Goal: Task Accomplishment & Management: Complete application form

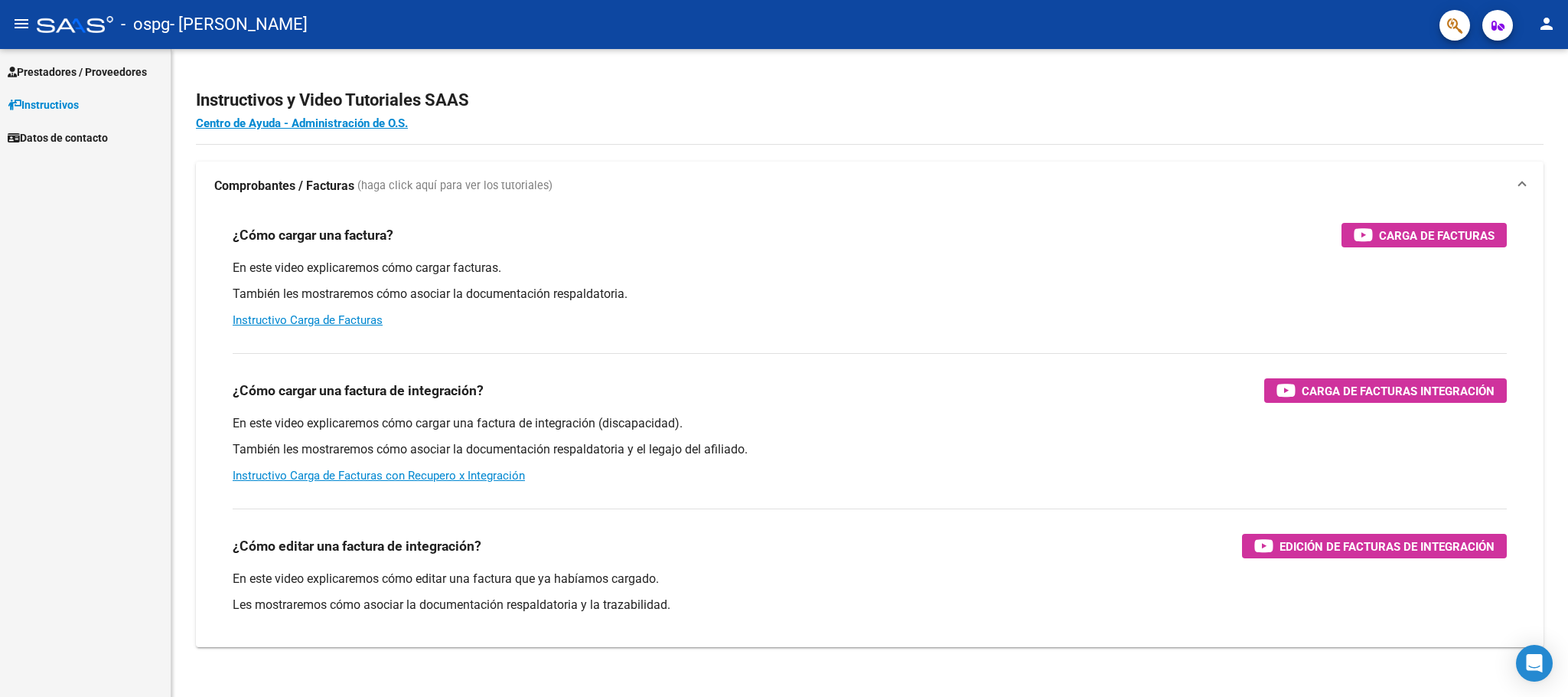
click at [116, 74] on span "Prestadores / Proveedores" at bounding box center [77, 72] width 139 height 17
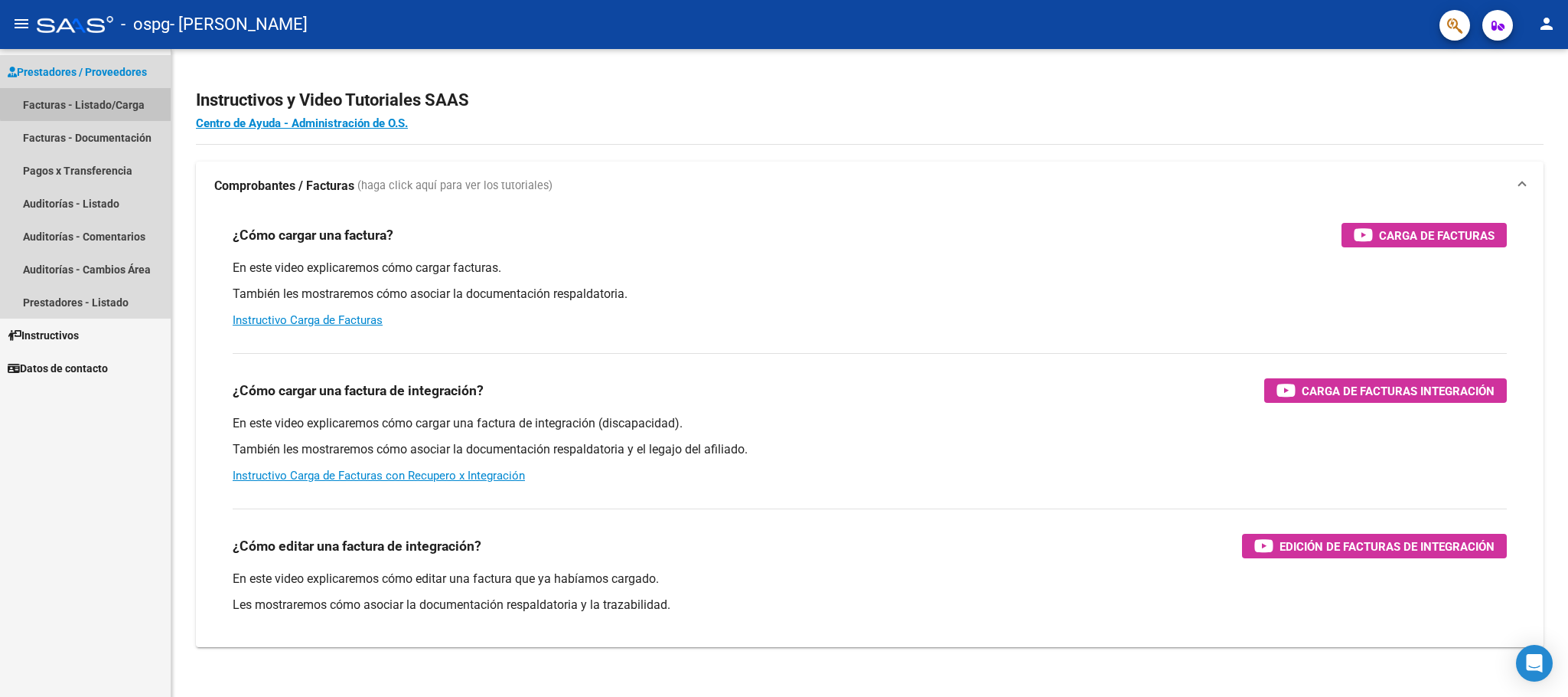
click at [111, 101] on link "Facturas - Listado/Carga" at bounding box center [85, 105] width 171 height 33
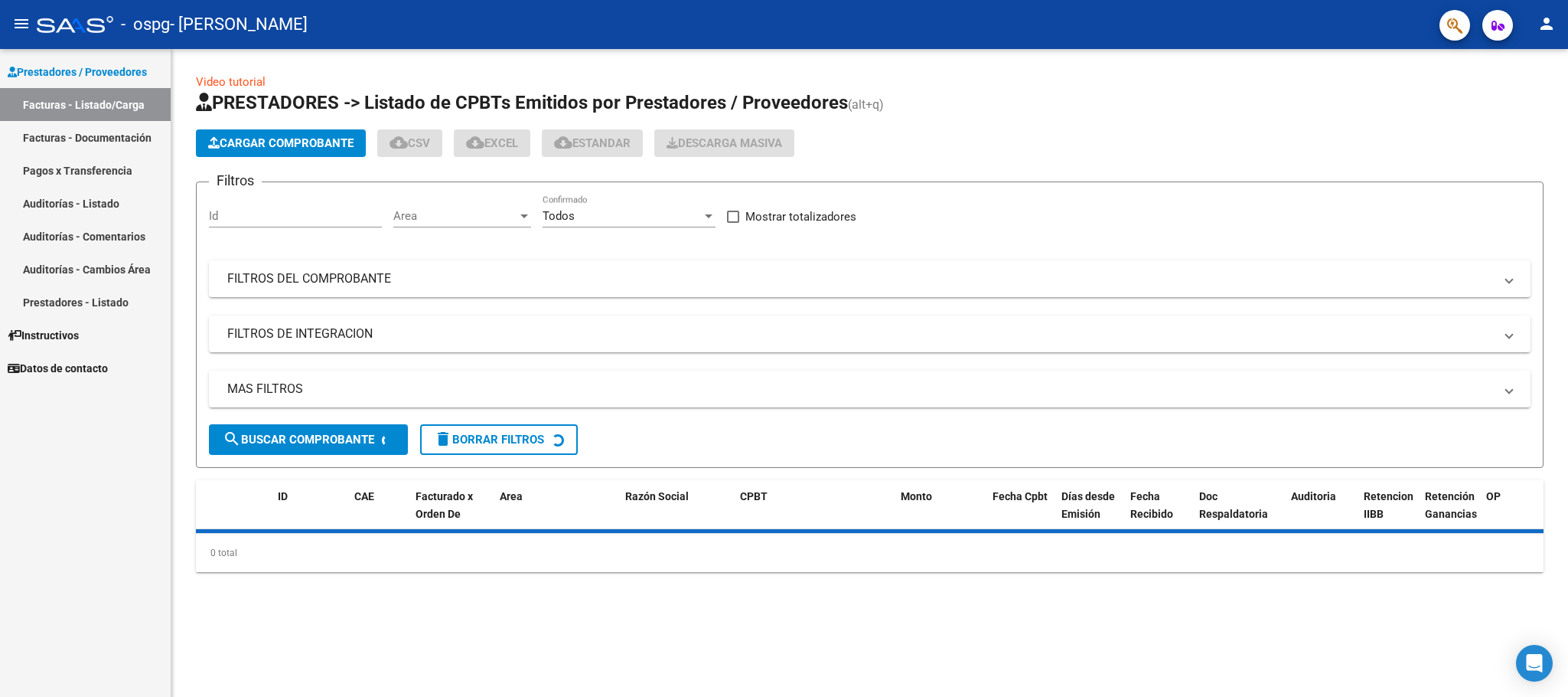
click at [288, 144] on span "Cargar Comprobante" at bounding box center [280, 143] width 145 height 14
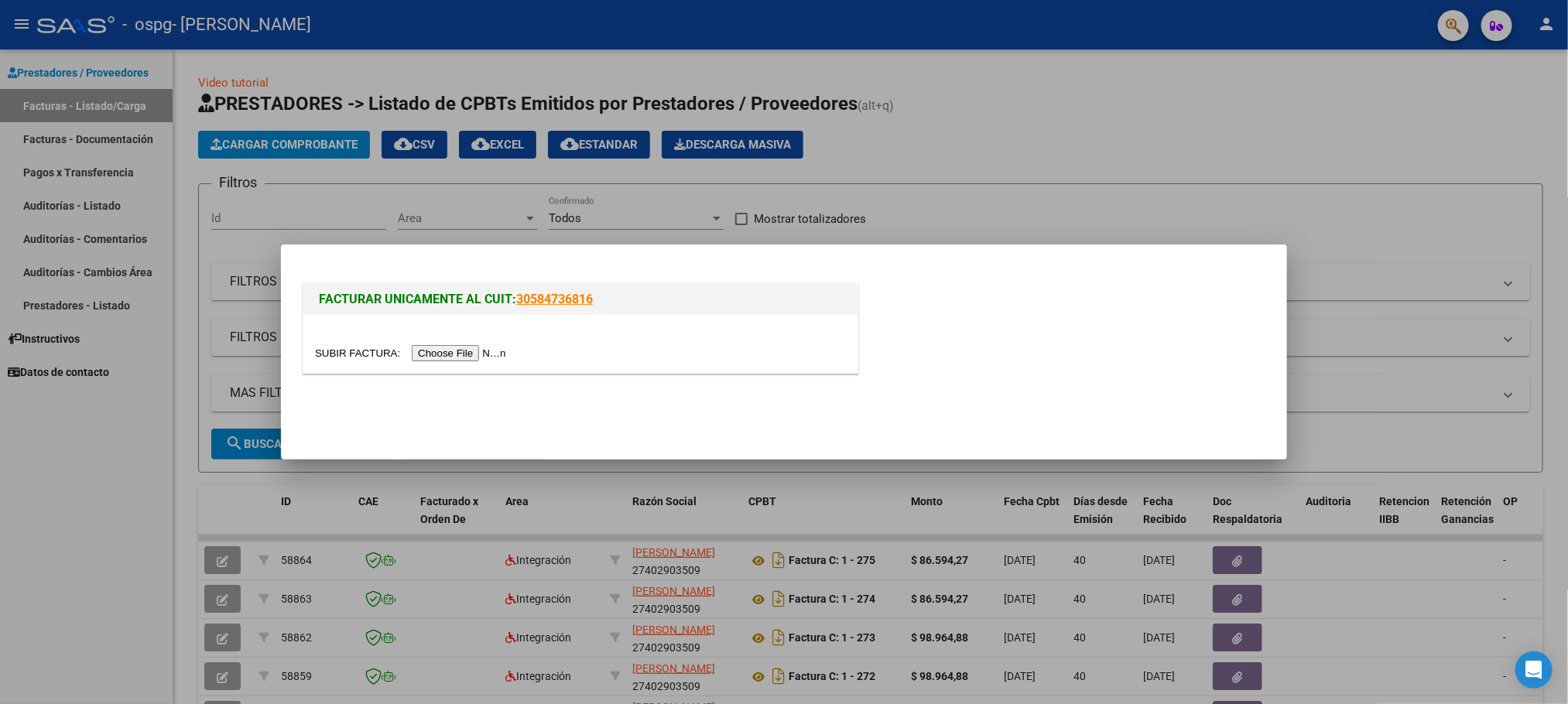
click at [488, 347] on input "file" at bounding box center [413, 353] width 196 height 16
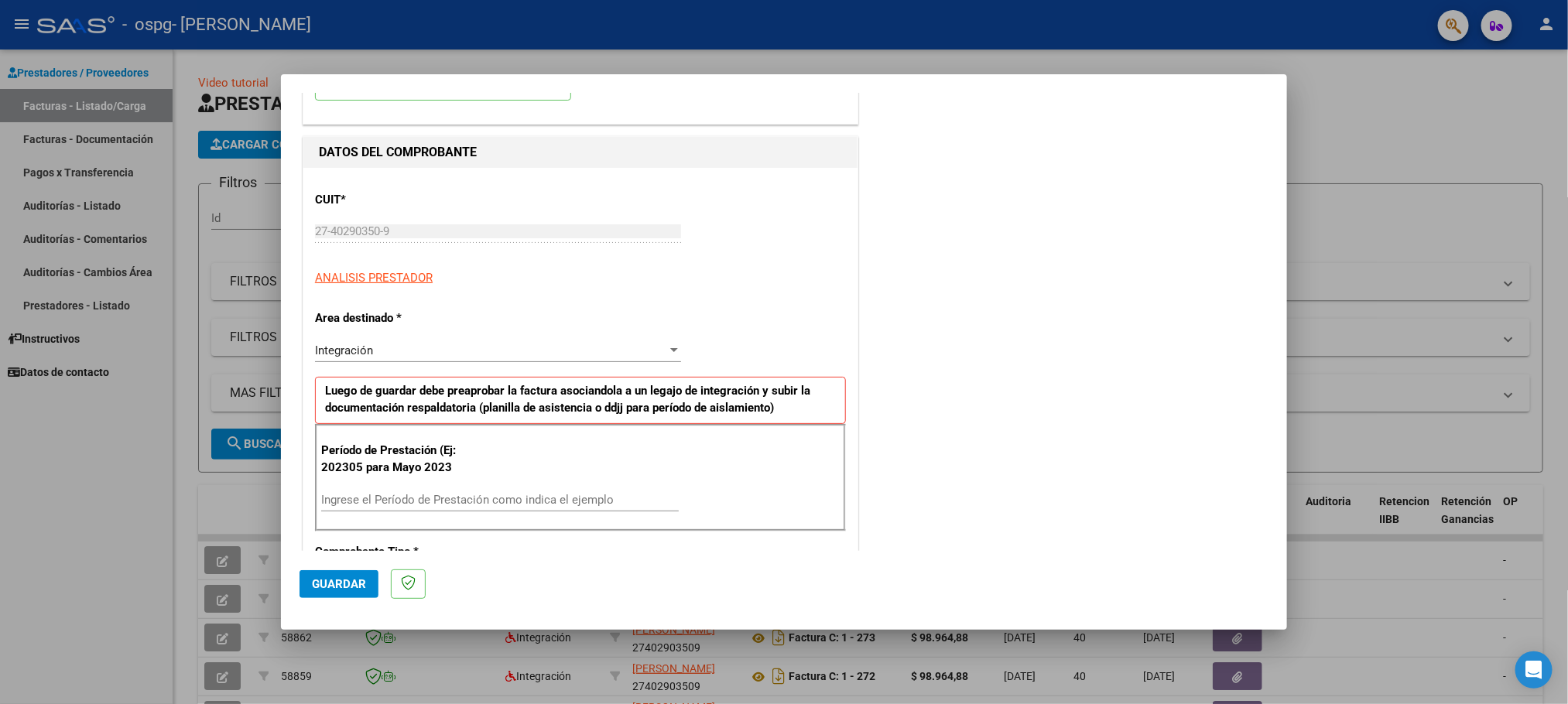
scroll to position [225, 0]
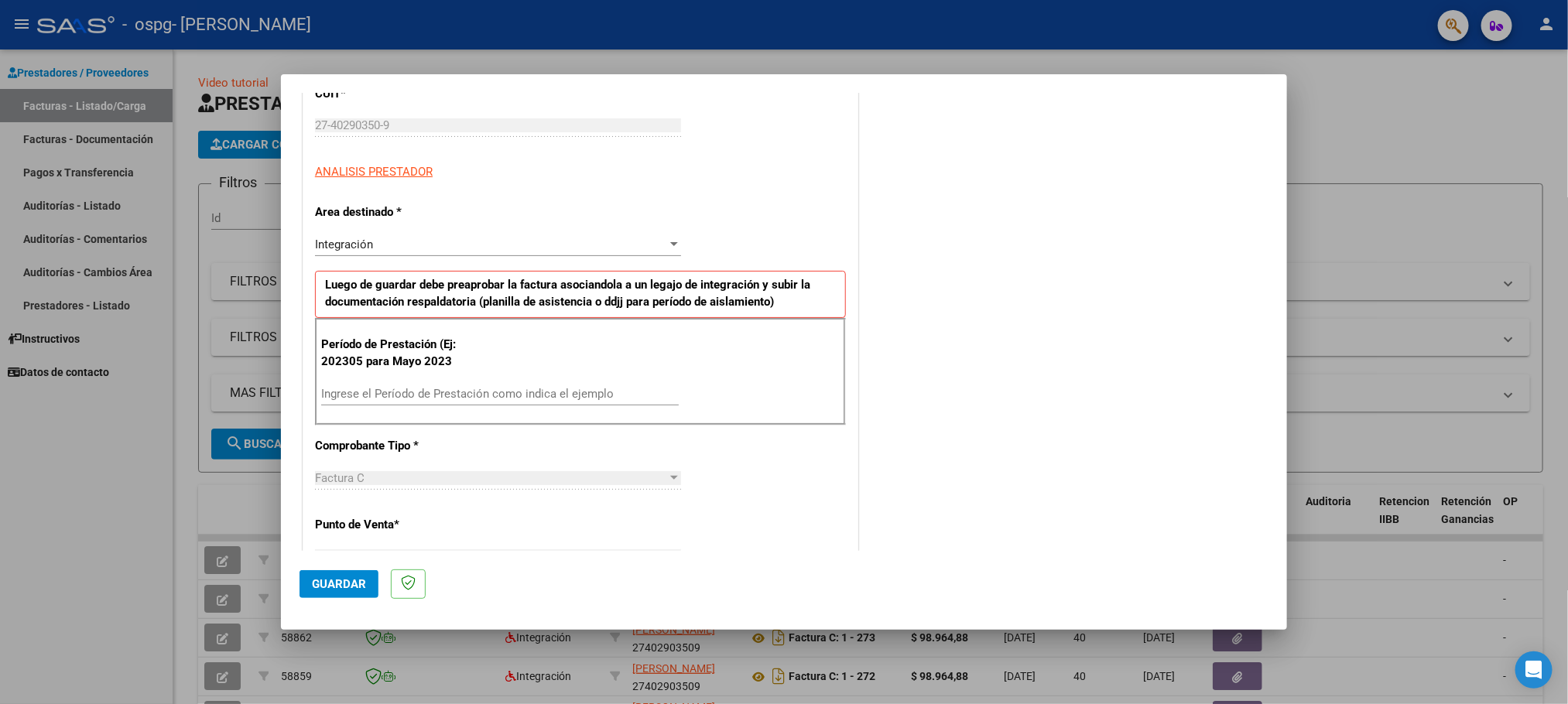
click at [462, 391] on input "Ingrese el Período de Prestación como indica el ejemplo" at bounding box center [500, 394] width 357 height 14
type input "202507"
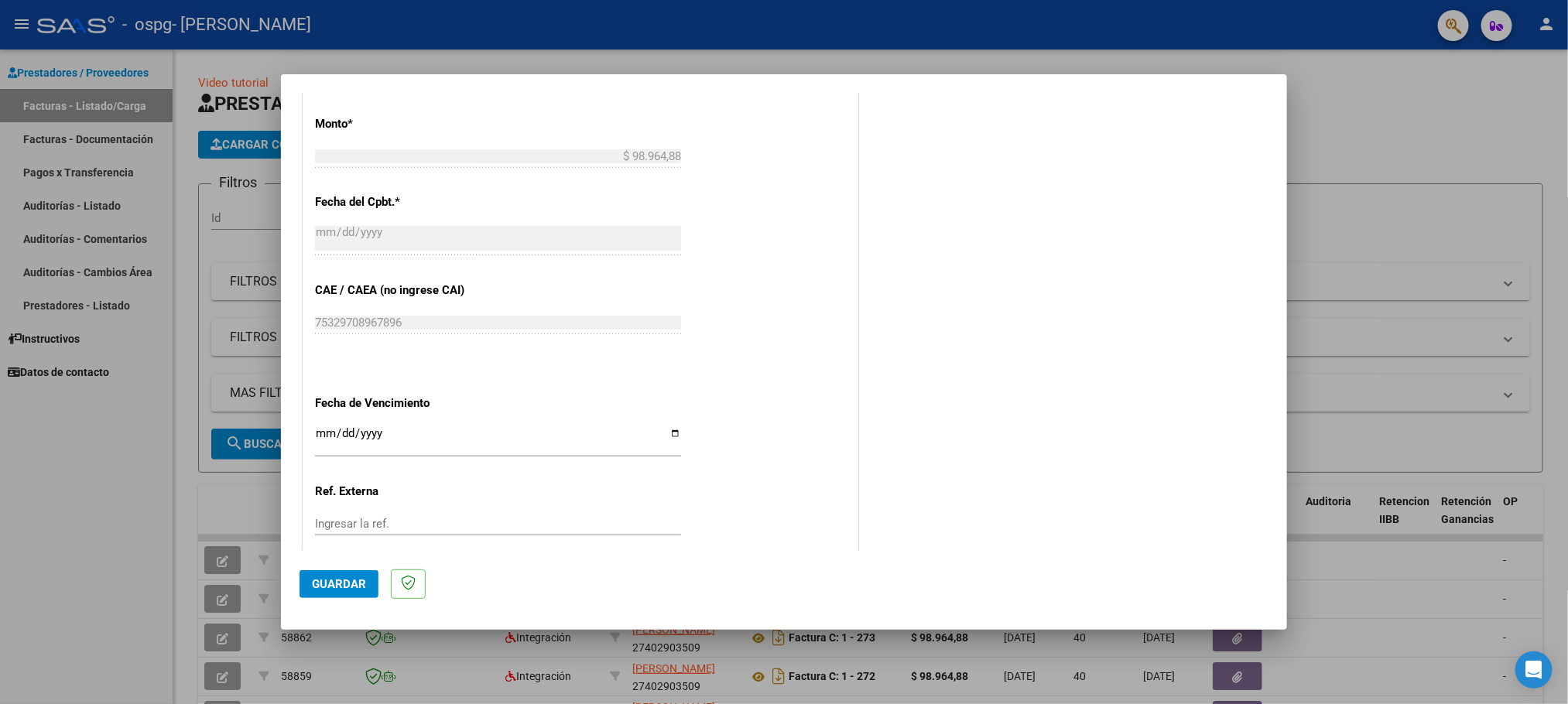
scroll to position [878, 0]
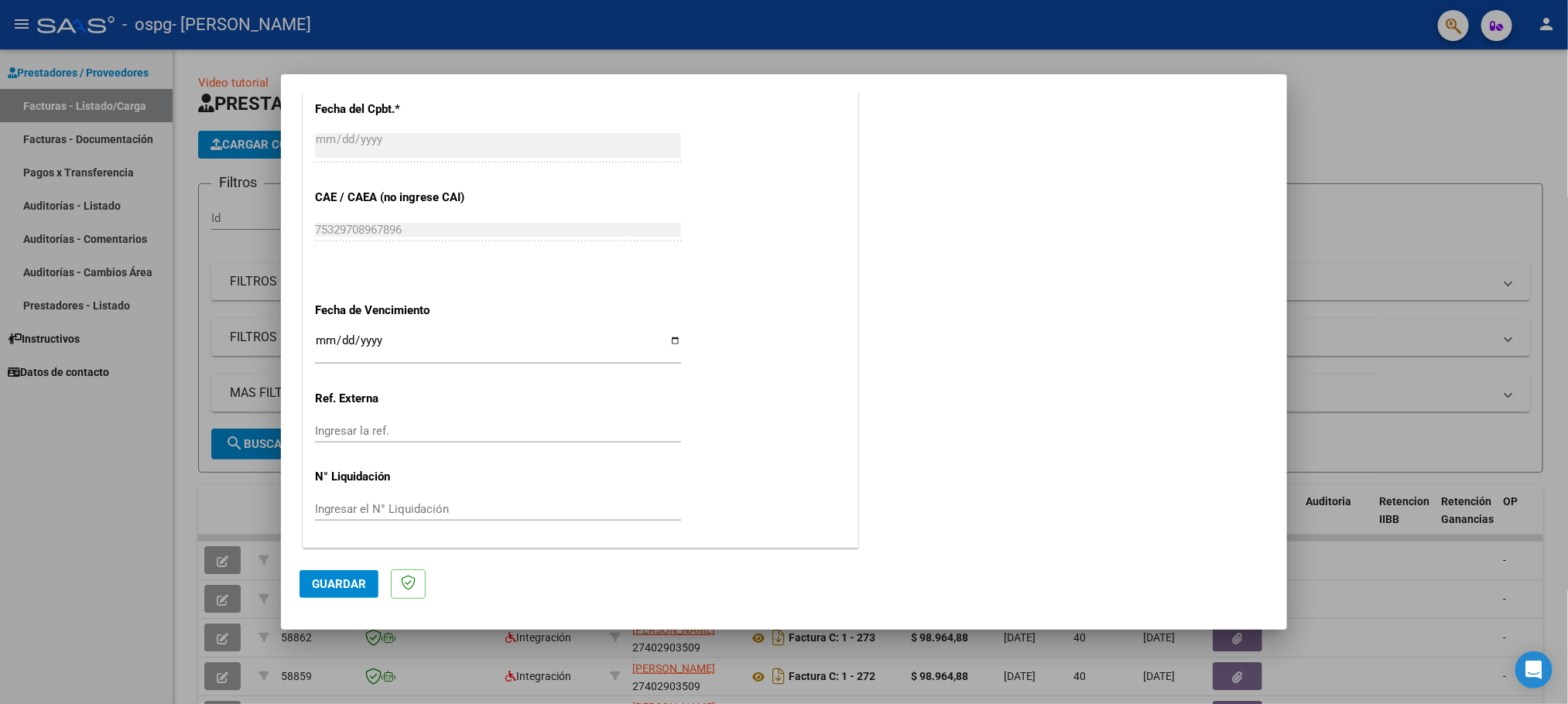
click at [367, 586] on button "Guardar" at bounding box center [339, 584] width 79 height 27
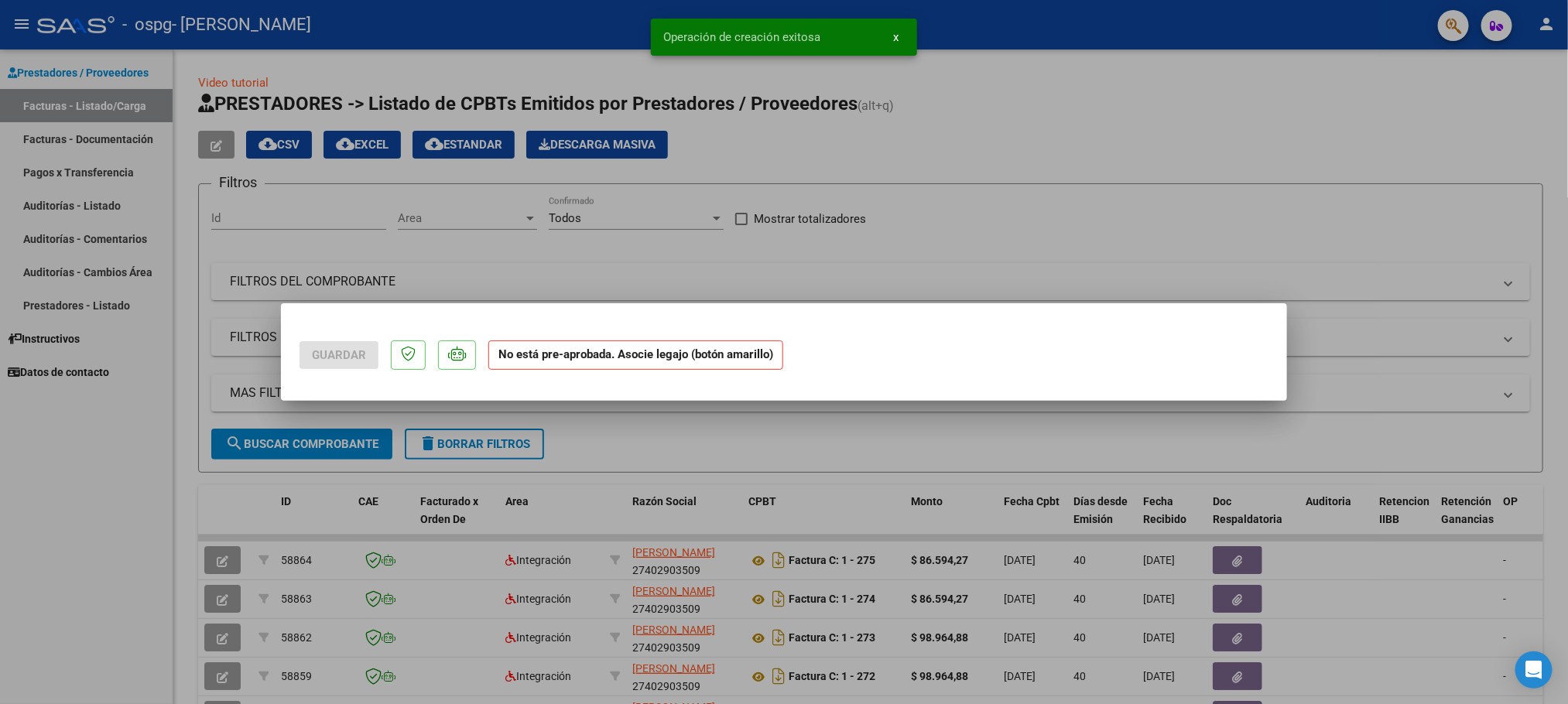
scroll to position [0, 0]
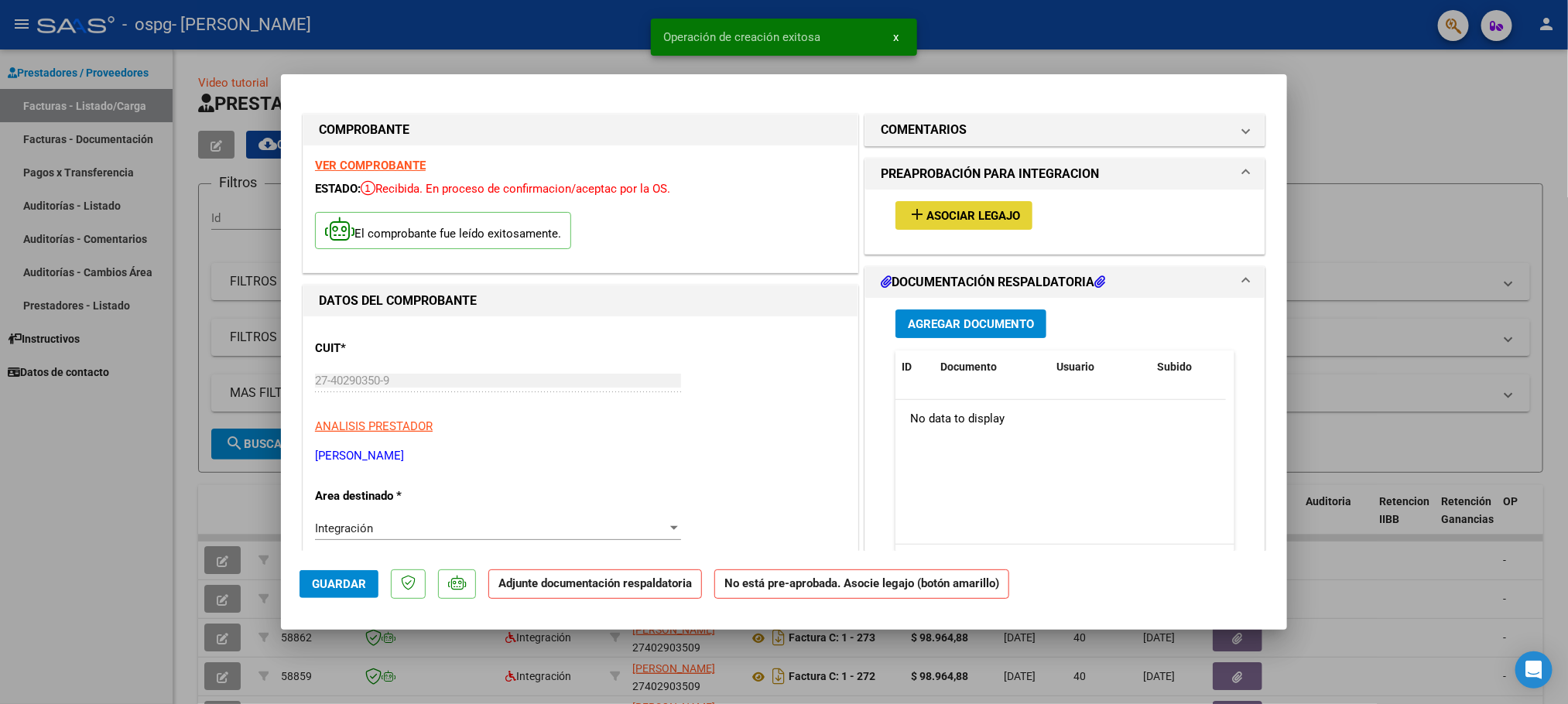
click at [968, 214] on span "Asociar Legajo" at bounding box center [973, 215] width 94 height 14
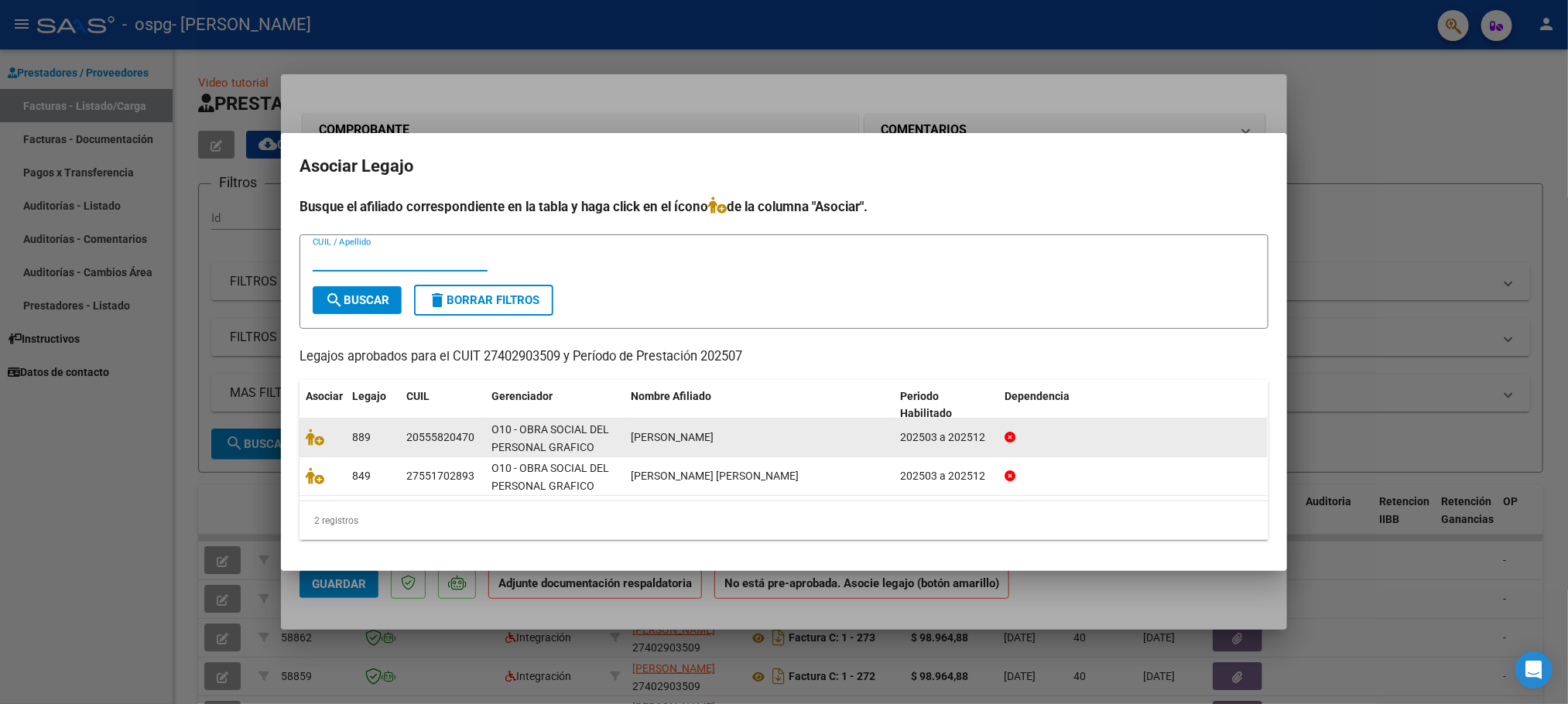
click at [363, 434] on span "889" at bounding box center [362, 437] width 19 height 12
click at [472, 432] on div "20555820470" at bounding box center [440, 437] width 68 height 18
click at [989, 436] on div "202503 a 202512" at bounding box center [945, 437] width 92 height 18
click at [957, 437] on div "202503 a 202512" at bounding box center [945, 437] width 92 height 18
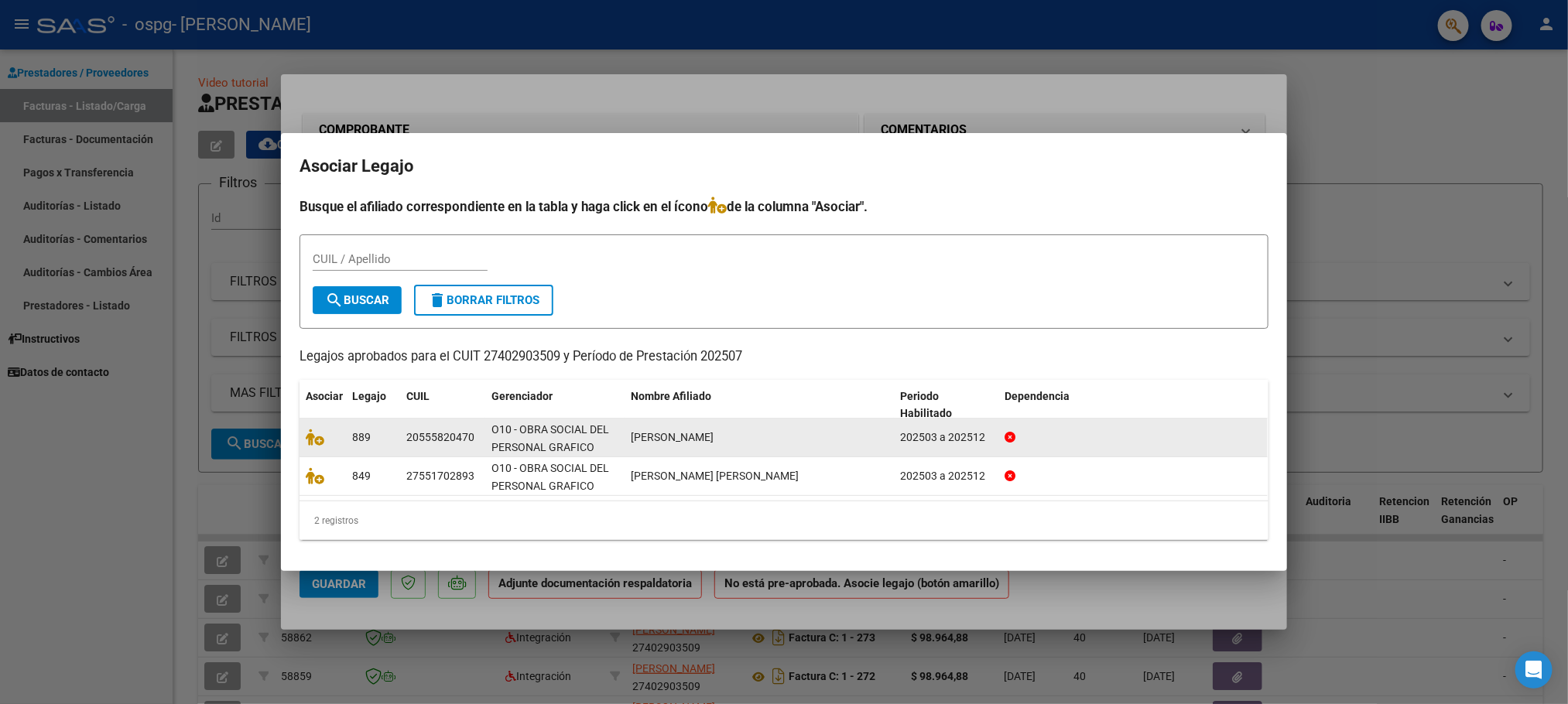
click at [437, 436] on div "20555820470" at bounding box center [440, 437] width 68 height 18
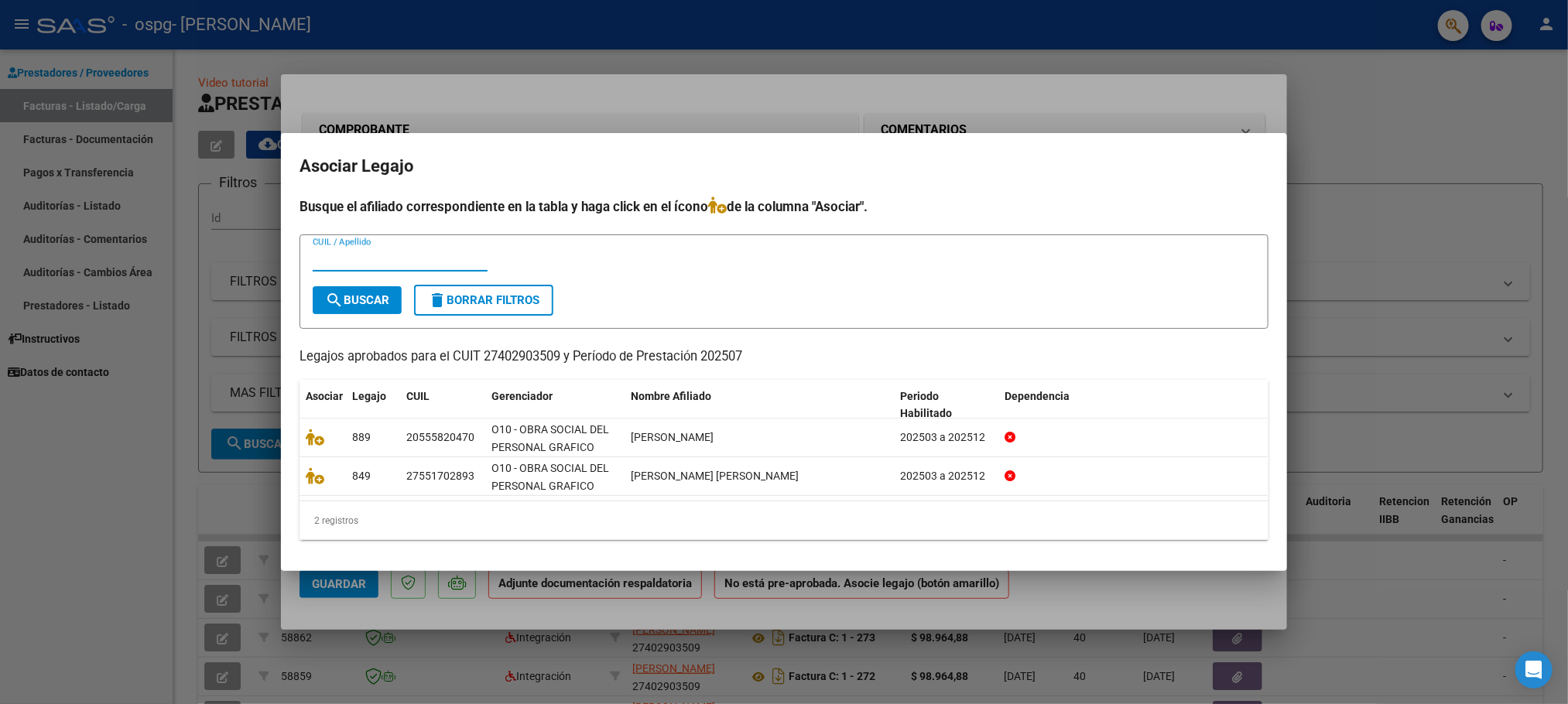
click at [383, 255] on input "CUIL / Apellido" at bounding box center [400, 259] width 175 height 14
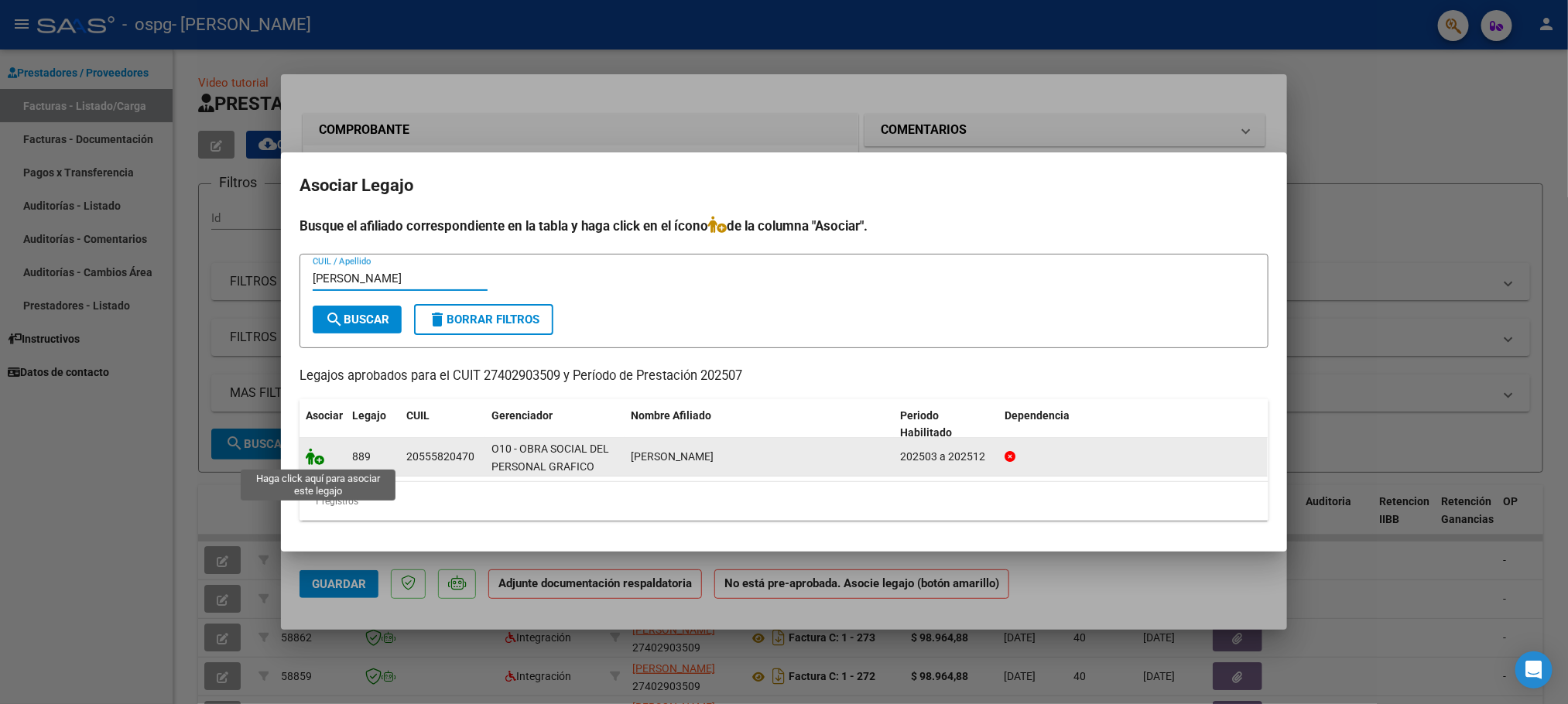
type input "[PERSON_NAME]"
click at [314, 456] on icon at bounding box center [315, 457] width 19 height 17
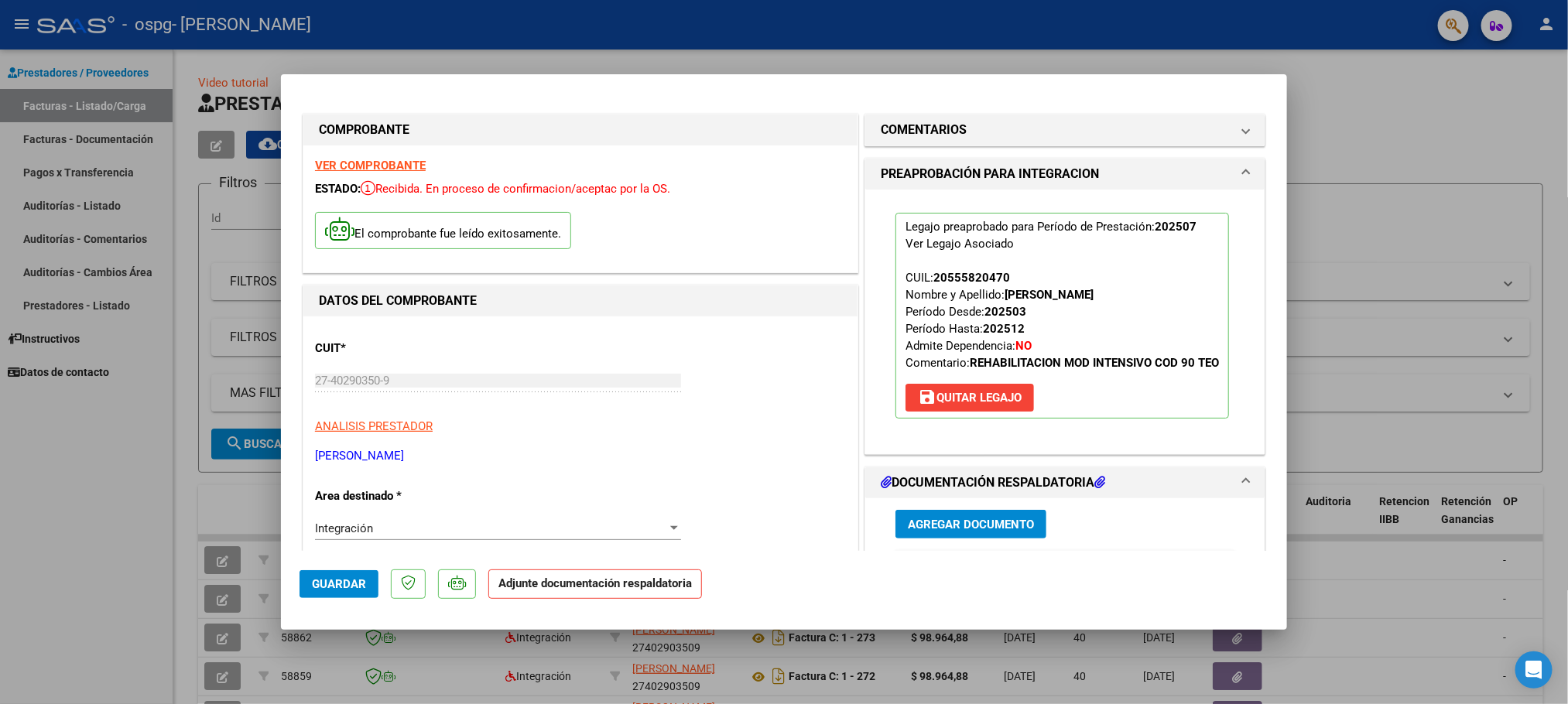
drag, startPoint x: 314, startPoint y: 456, endPoint x: 450, endPoint y: 399, distance: 147.5
click at [402, 416] on div "CUIT * 27-40290350-9 Ingresar CUIT ANALISIS PRESTADOR OBES [PERSON_NAME]" at bounding box center [580, 396] width 531 height 137
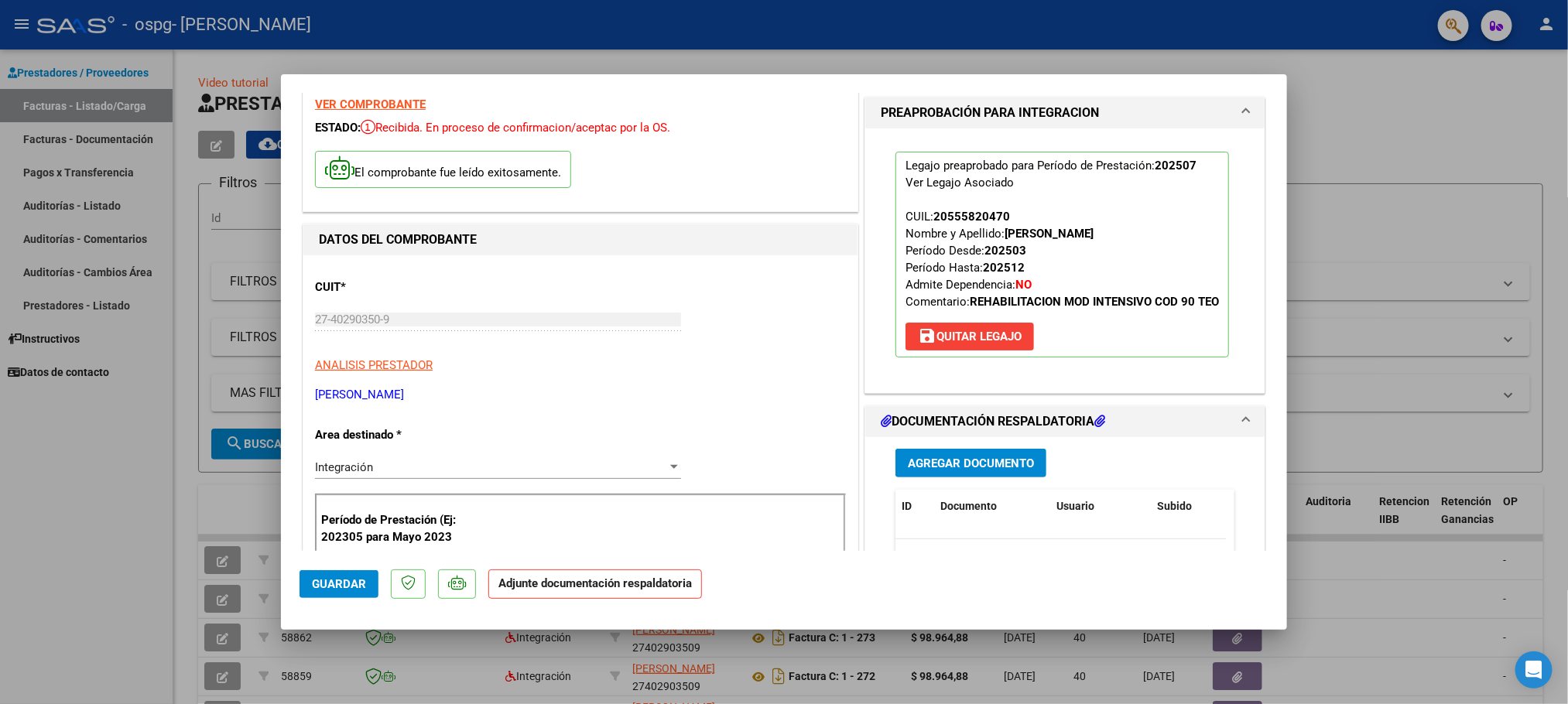
scroll to position [314, 0]
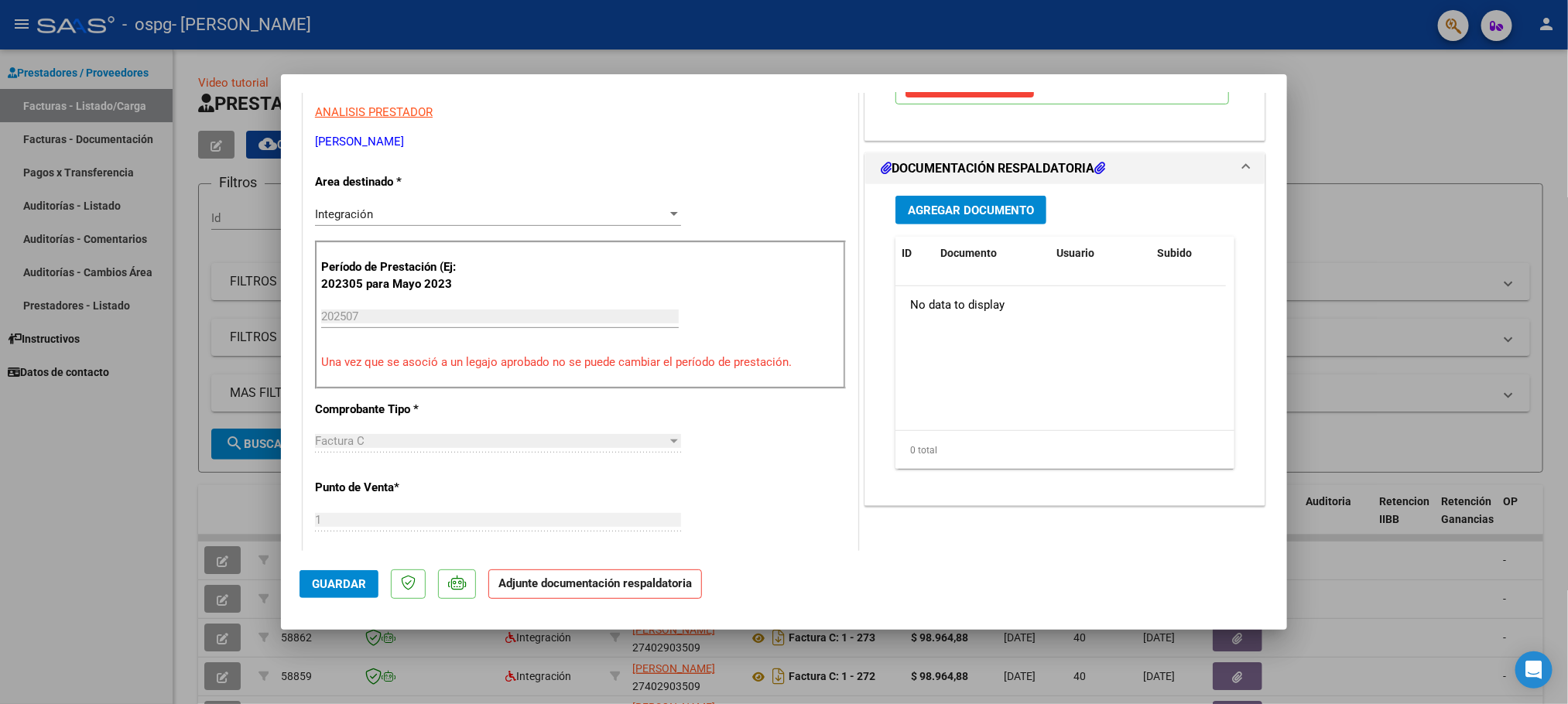
click at [969, 217] on span "Agregar Documento" at bounding box center [970, 210] width 126 height 14
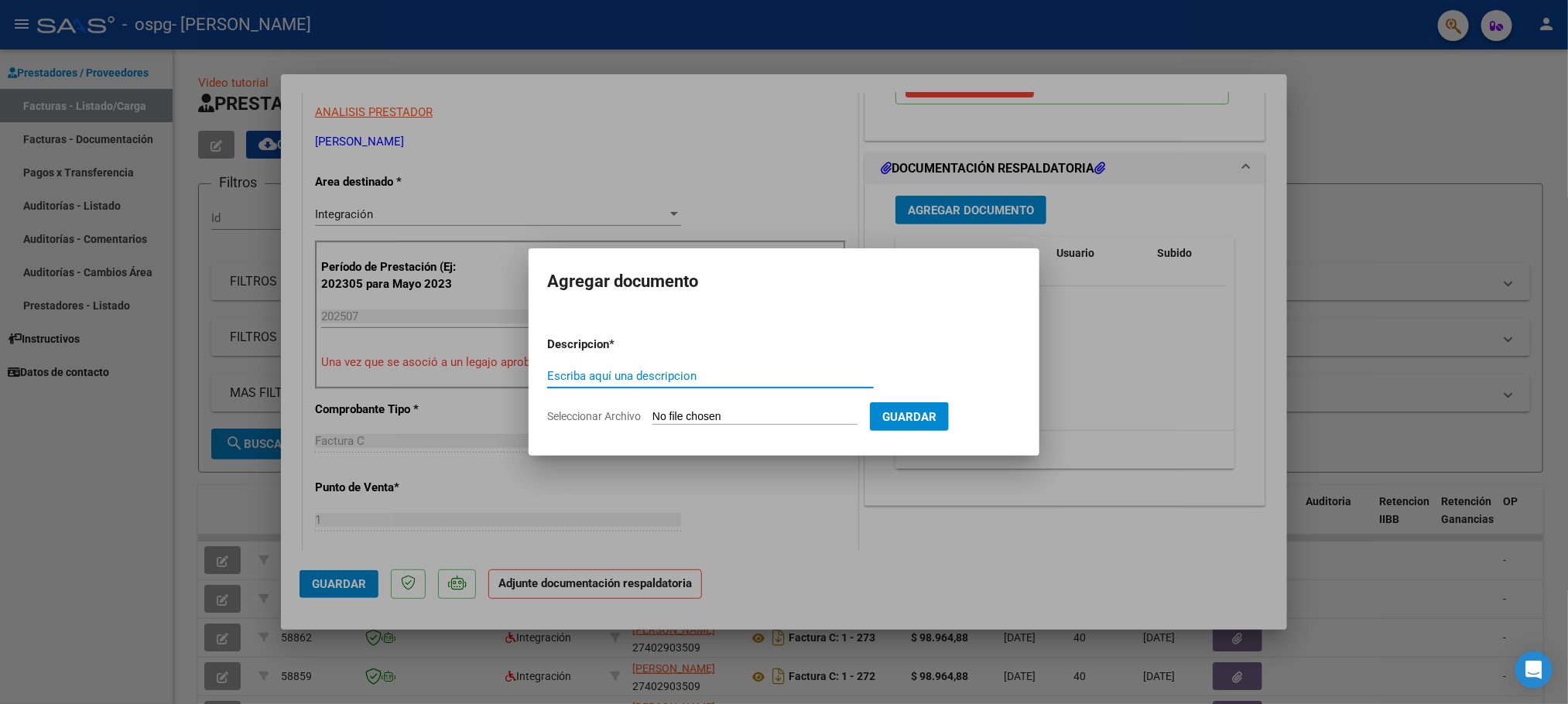
click at [746, 374] on input "Escriba aquí una descripcion" at bounding box center [710, 376] width 326 height 14
type input "p"
type input "PLANILLA DE ASISTENCIA"
click at [738, 413] on input "Seleccionar Archivo" at bounding box center [755, 417] width 205 height 15
type input "C:\fakepath\[PERSON_NAME] .pdf"
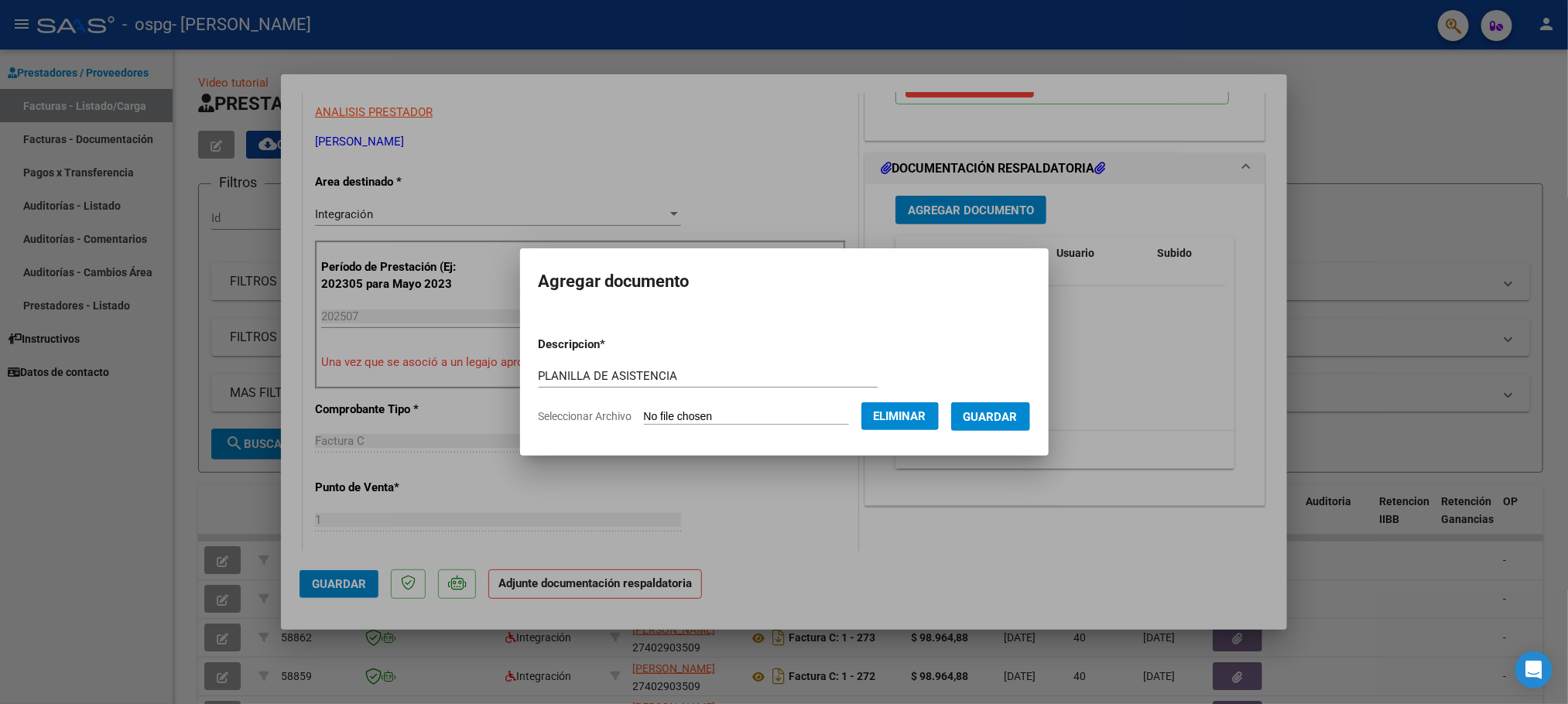
click at [1010, 410] on span "Guardar" at bounding box center [990, 417] width 54 height 14
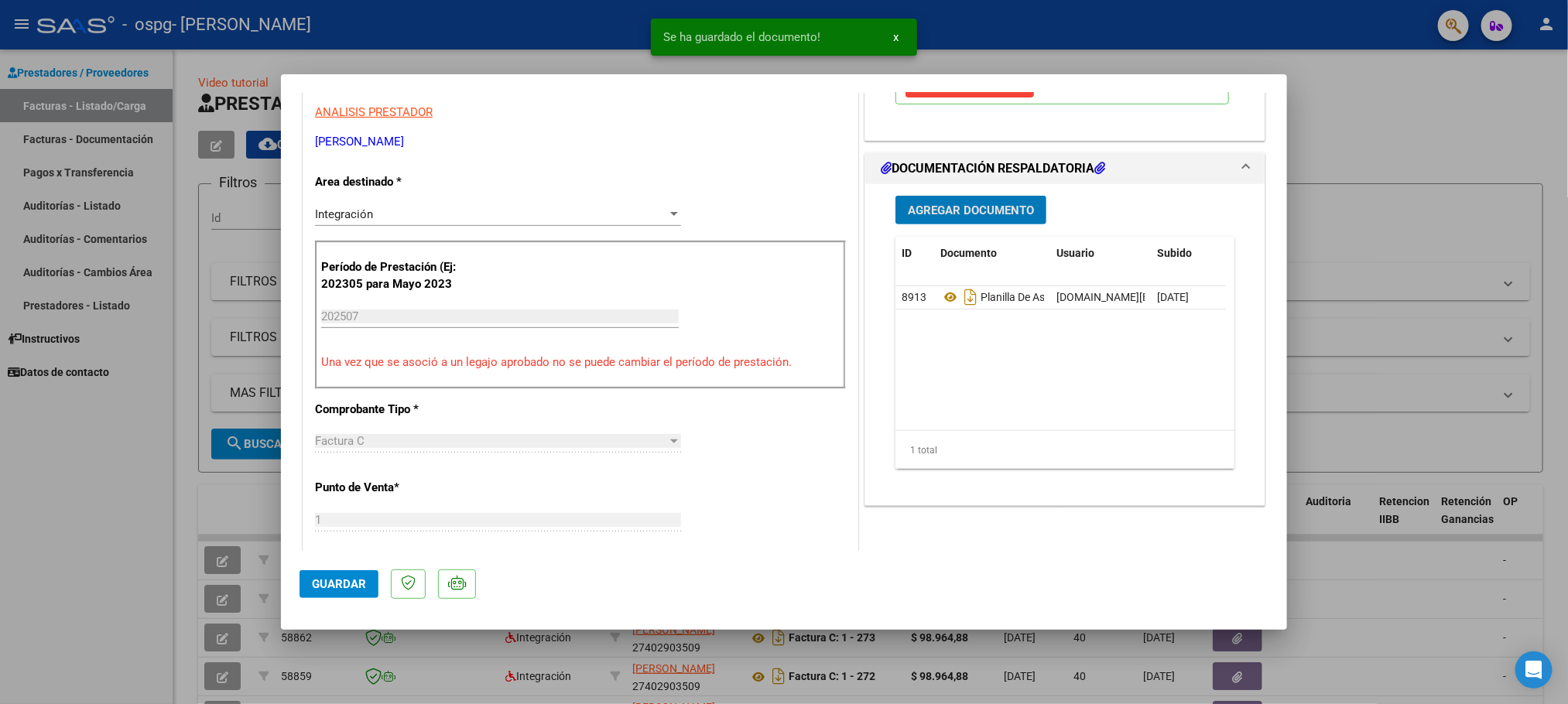
click at [349, 577] on span "Guardar" at bounding box center [338, 584] width 54 height 14
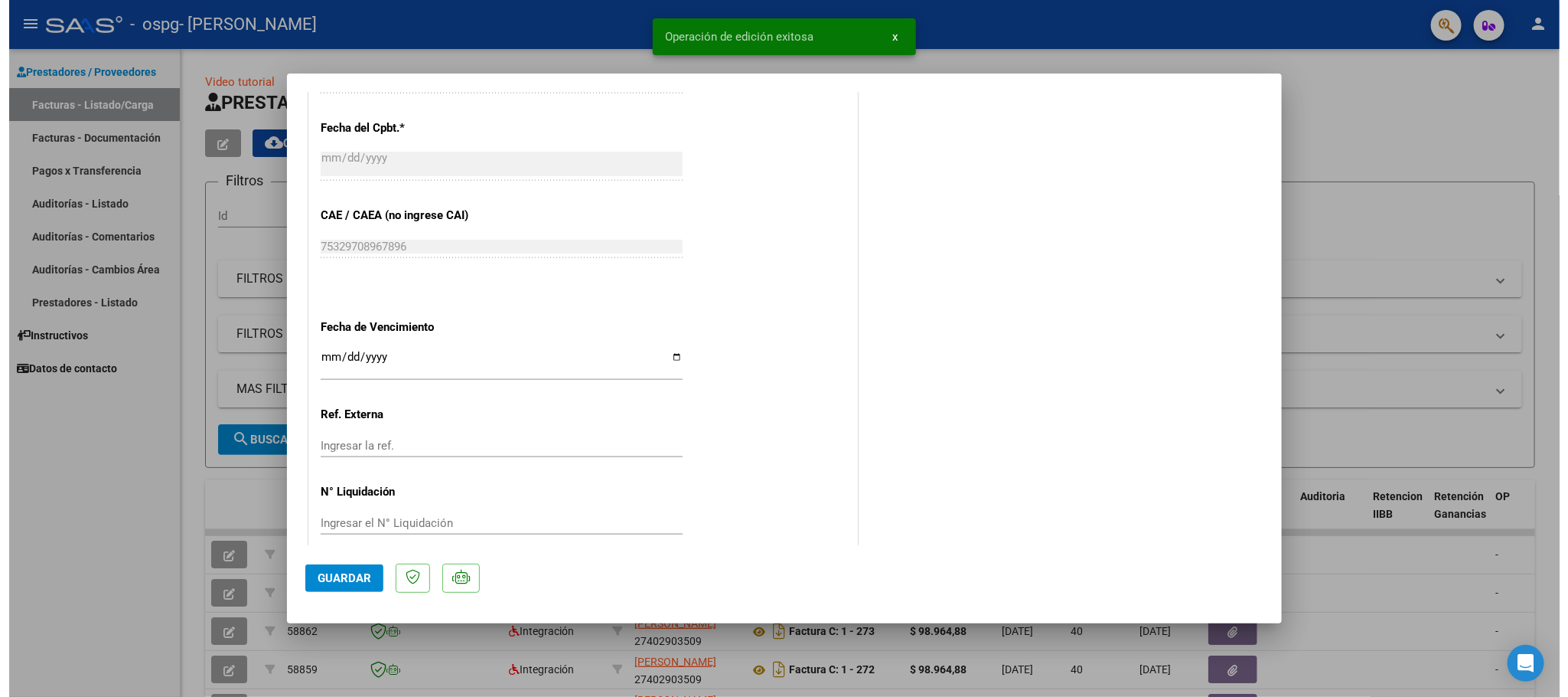
scroll to position [921, 0]
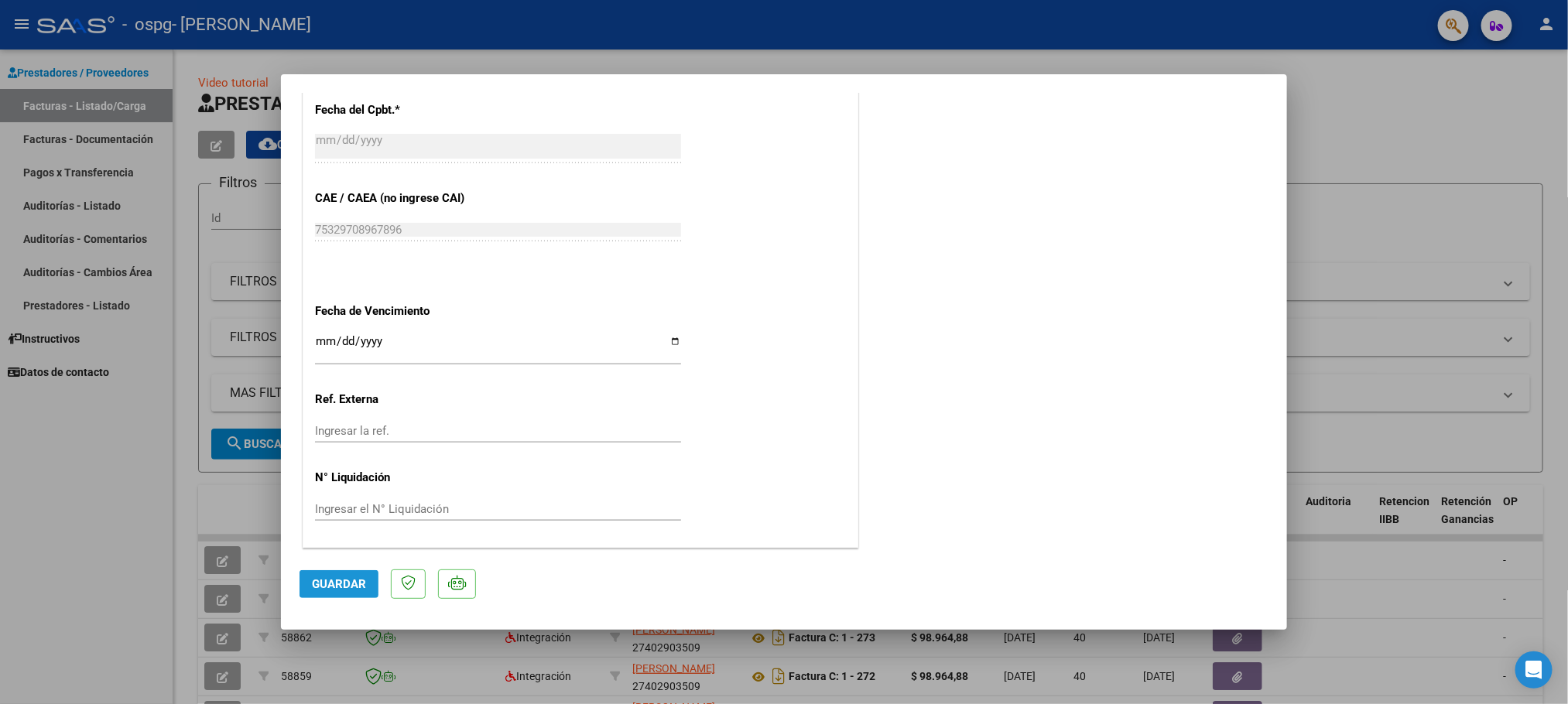
click at [350, 590] on span "Guardar" at bounding box center [338, 584] width 54 height 14
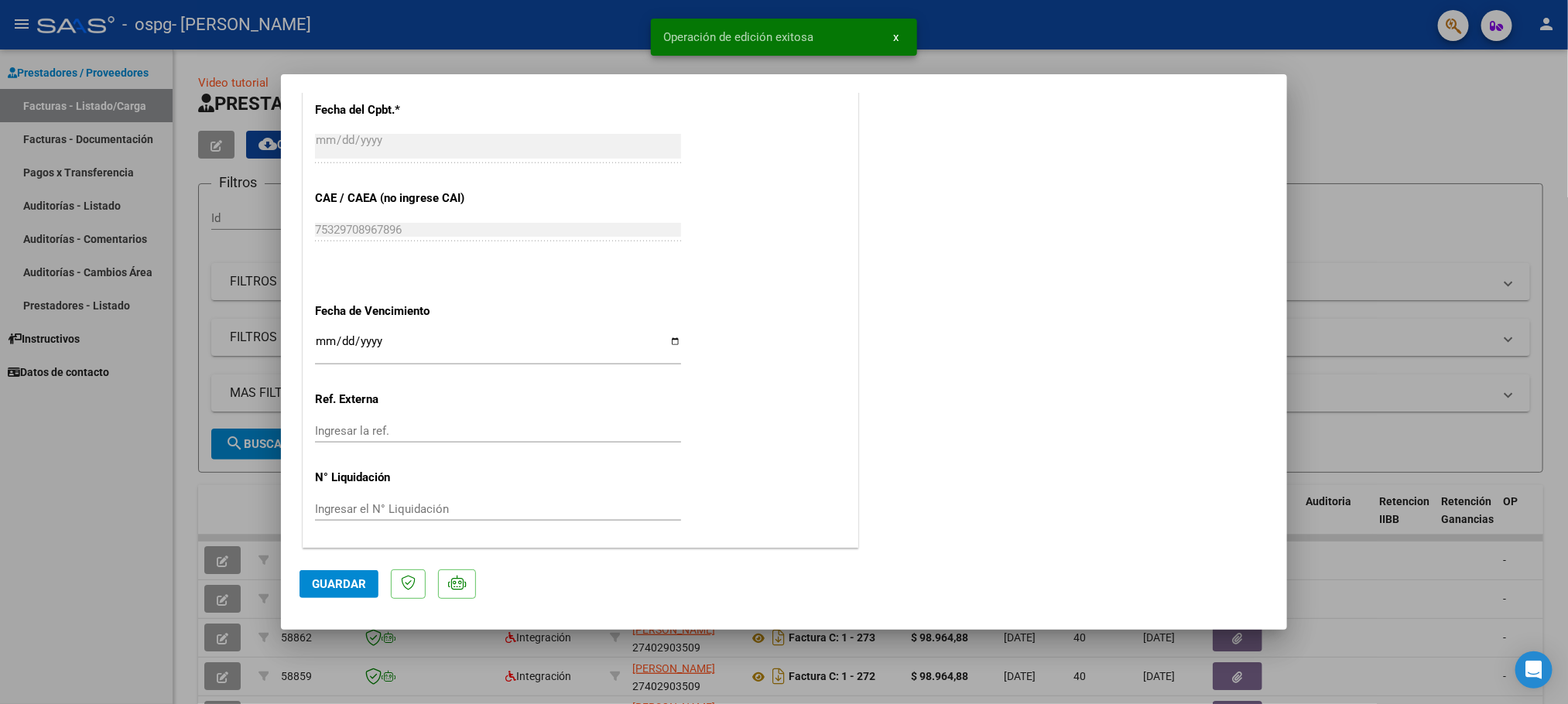
click at [93, 549] on div at bounding box center [784, 352] width 1568 height 704
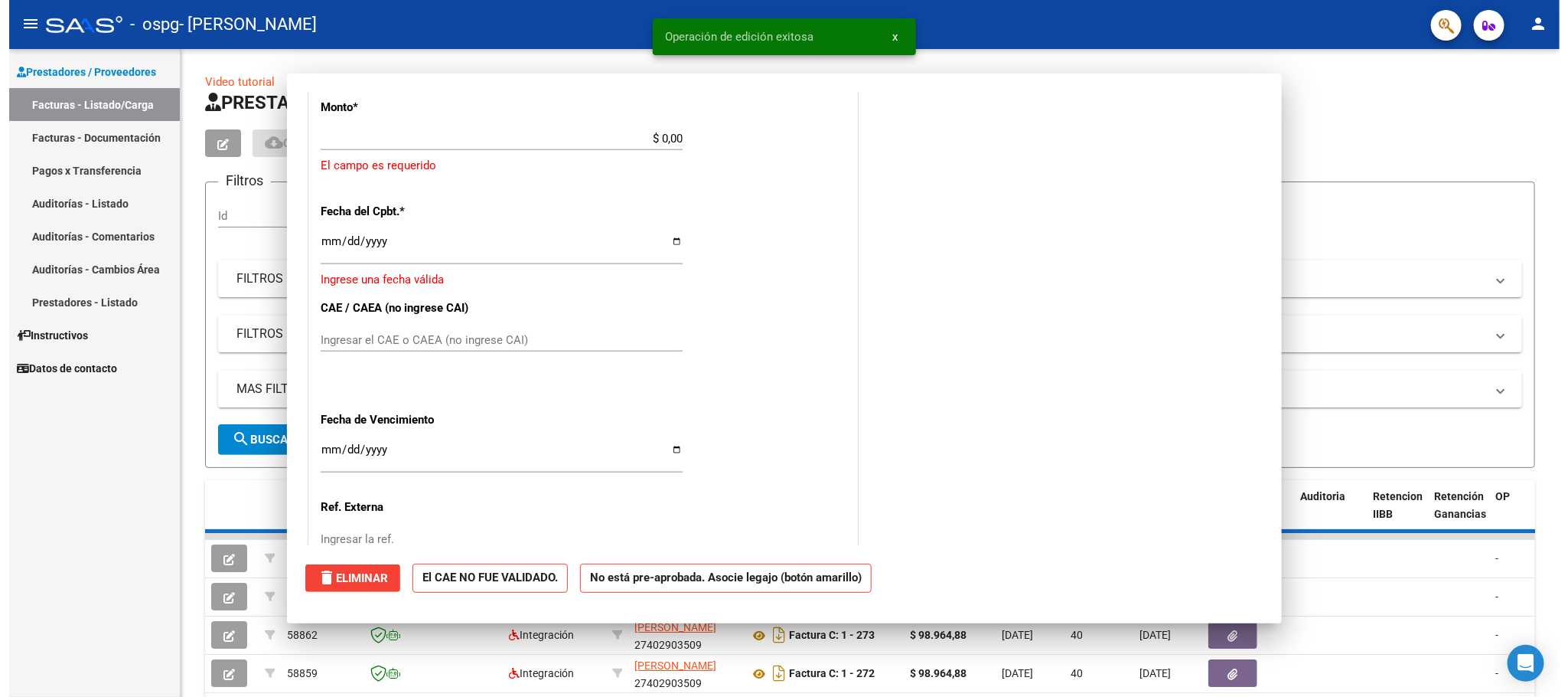
scroll to position [0, 0]
